Goal: Task Accomplishment & Management: Manage account settings

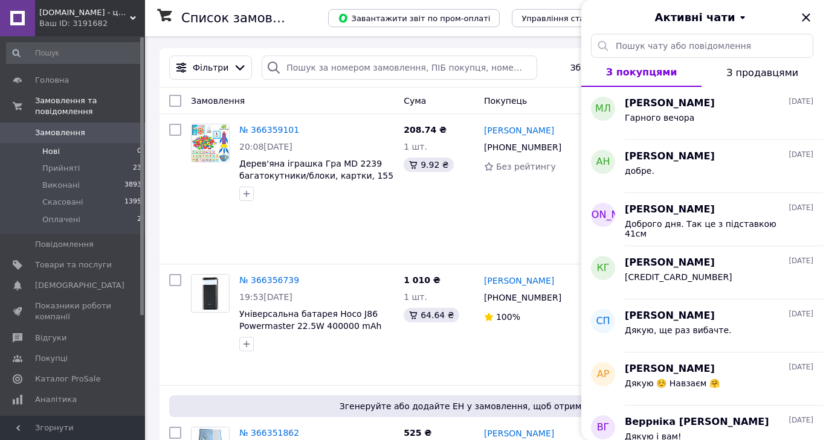
click at [69, 153] on li "Нові 0" at bounding box center [74, 151] width 149 height 17
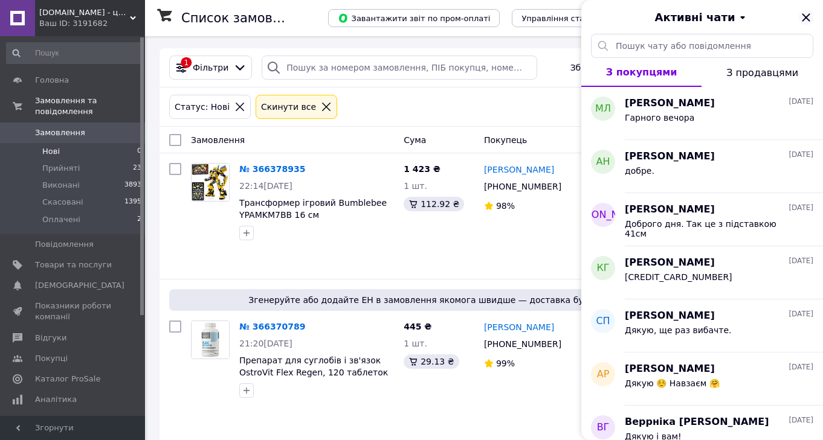
click at [806, 14] on icon "Закрити" at bounding box center [806, 17] width 14 height 14
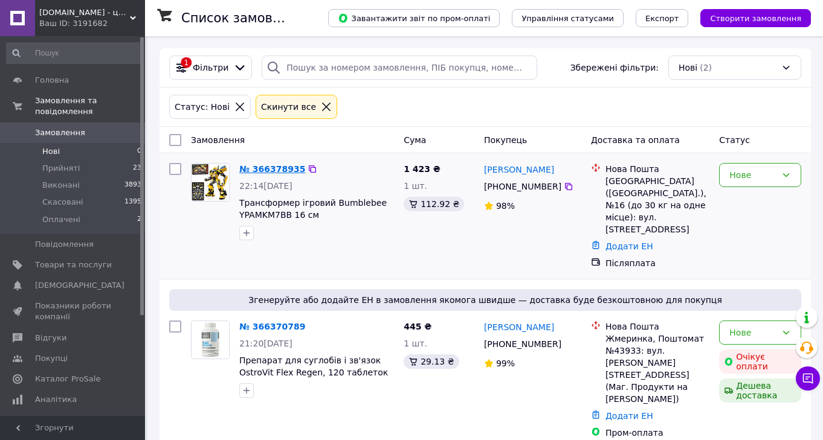
click at [264, 168] on link "№ 366378935" at bounding box center [272, 169] width 66 height 10
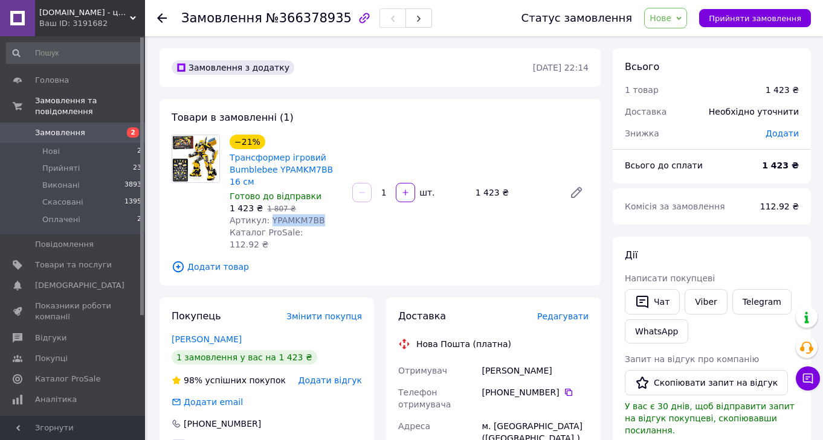
drag, startPoint x: 269, startPoint y: 221, endPoint x: 346, endPoint y: 219, distance: 77.4
click at [346, 219] on div "−21% Трансформер ігровий Bumblebee YPAMKM7BB 16 см Готово до відправки 1 423 ₴ …" at bounding box center [286, 192] width 123 height 121
copy span "YPAMKM7BB"
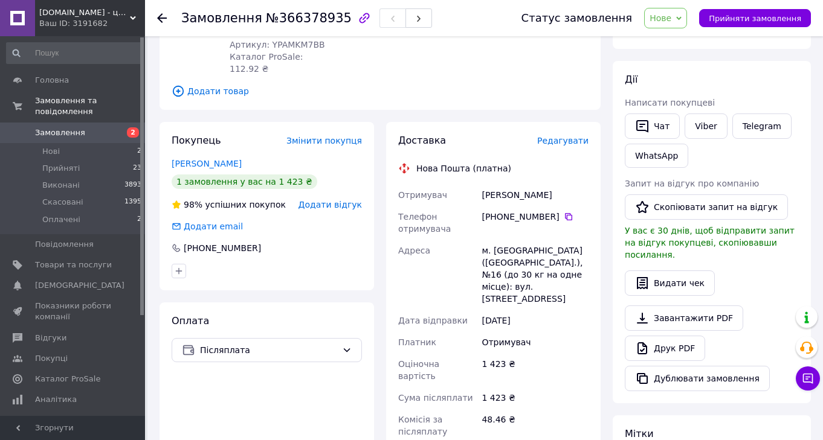
scroll to position [175, 0]
click at [162, 17] on icon at bounding box center [162, 18] width 10 height 10
